Goal: Information Seeking & Learning: Learn about a topic

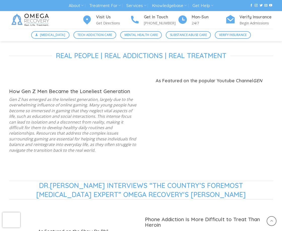
scroll to position [352, 0]
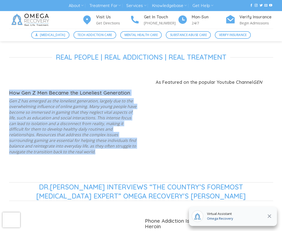
click at [7, 92] on div "How Gen Z Men Became the Loneliest Generation Gen Z has emerged as the lonelies…" at bounding box center [73, 130] width 136 height 81
click at [19, 109] on p "Gen Z has emerged as the loneliest generation, largely due to the overwhelming …" at bounding box center [73, 126] width 128 height 56
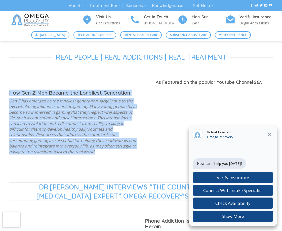
drag, startPoint x: 10, startPoint y: 92, endPoint x: 53, endPoint y: 151, distance: 73.0
click at [53, 151] on div "How Gen Z Men Became the Loneliest Generation Gen Z has emerged as the lonelies…" at bounding box center [73, 122] width 128 height 64
click at [52, 150] on p "Gen Z has emerged as the loneliest generation, largely due to the overwhelming …" at bounding box center [73, 126] width 128 height 56
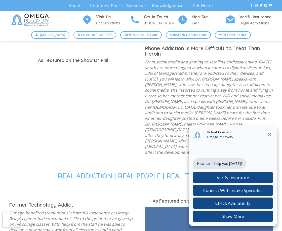
scroll to position [503, 0]
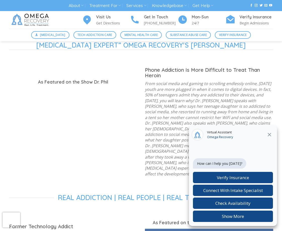
click at [268, 135] on icon "Close" at bounding box center [269, 135] width 6 height 6
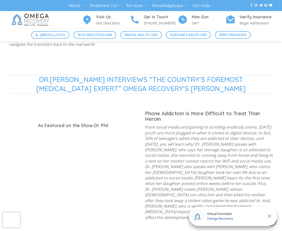
scroll to position [453, 0]
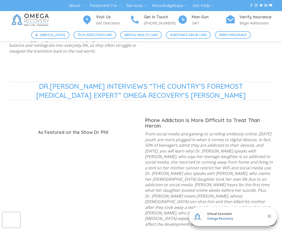
drag, startPoint x: 234, startPoint y: 96, endPoint x: 27, endPoint y: 84, distance: 208.1
click at [27, 84] on span "DR.PHIL INTERVIEWS “THE COUNTRY’S FOREMOST DIGITAL ADDICTION EXPERT” OMEGA RECO…" at bounding box center [141, 91] width 257 height 18
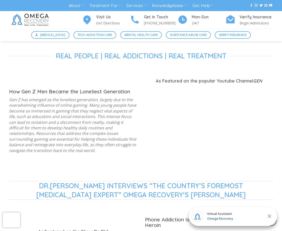
scroll to position [352, 0]
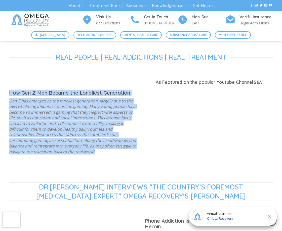
drag, startPoint x: 10, startPoint y: 91, endPoint x: 52, endPoint y: 157, distance: 78.1
click at [54, 159] on div "How Gen Z Men Became the Loneliest Generation Gen Z has emerged as the lonelies…" at bounding box center [73, 126] width 128 height 73
click at [52, 156] on div "How Gen Z Men Became the Loneliest Generation Gen Z has emerged as the lonelies…" at bounding box center [73, 126] width 128 height 73
drag, startPoint x: 43, startPoint y: 153, endPoint x: 6, endPoint y: 93, distance: 70.4
click at [6, 93] on div "How Gen Z Men Became the Loneliest Generation Gen Z has emerged as the lonelies…" at bounding box center [73, 130] width 136 height 81
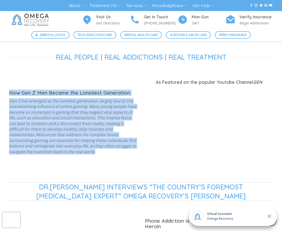
click at [6, 93] on div "How Gen Z Men Became the Loneliest Generation Gen Z has emerged as the lonelies…" at bounding box center [73, 130] width 136 height 81
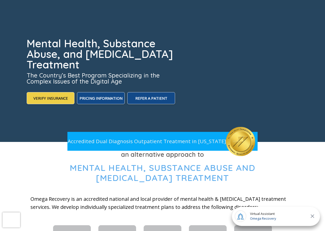
scroll to position [0, 0]
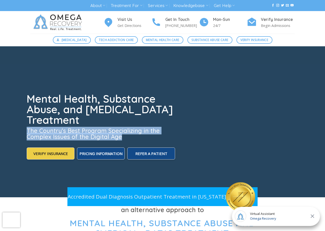
drag, startPoint x: 27, startPoint y: 128, endPoint x: 142, endPoint y: 137, distance: 115.5
click at [142, 137] on h3 "The Country’s Best Program Specializing in the Complex Issues of the Digital Age" at bounding box center [101, 134] width 149 height 12
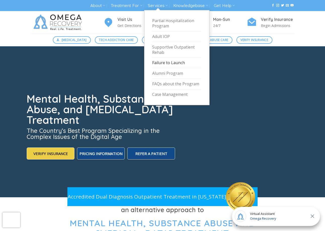
click at [175, 62] on link "Failure to Launch" at bounding box center [176, 63] width 49 height 11
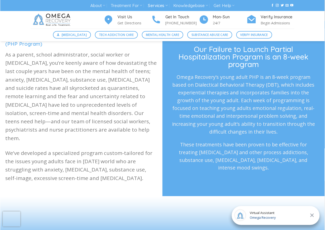
scroll to position [151, 0]
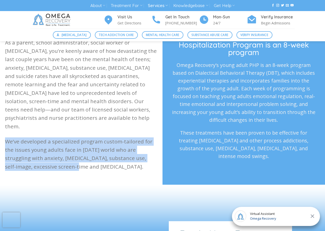
drag, startPoint x: 57, startPoint y: 163, endPoint x: 4, endPoint y: 137, distance: 58.9
drag, startPoint x: 20, startPoint y: 142, endPoint x: 27, endPoint y: 145, distance: 7.8
click at [20, 142] on p "We’ve developed a specialized program custom-tailored for the issues young adul…" at bounding box center [81, 153] width 152 height 33
drag, startPoint x: 53, startPoint y: 154, endPoint x: 58, endPoint y: 155, distance: 5.6
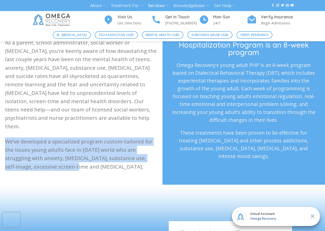
click at [53, 154] on p "We’ve developed a specialized program custom-tailored for the issues young adul…" at bounding box center [81, 153] width 152 height 33
click at [64, 158] on p "We’ve developed a specialized program custom-tailored for the issues young adul…" at bounding box center [81, 153] width 152 height 33
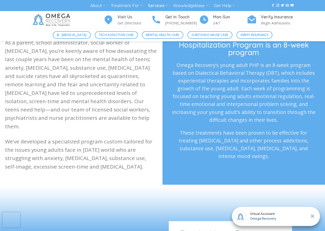
click at [88, 170] on div "What Is Failure to Launch Program? (PHP Program) As a parent, school administra…" at bounding box center [81, 97] width 162 height 162
drag, startPoint x: 53, startPoint y: 136, endPoint x: 137, endPoint y: 164, distance: 88.4
click at [137, 164] on p "We’ve developed a specialized program custom-tailored for the issues young adul…" at bounding box center [81, 153] width 152 height 33
copy p "specialized program custom-tailored for the issues young adults face in [DATE] …"
click at [100, 163] on p "We’ve developed a specialized program custom-tailored for the issues young adul…" at bounding box center [81, 153] width 152 height 33
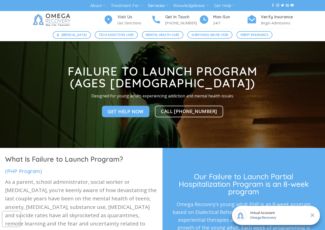
scroll to position [0, 0]
